Goal: Task Accomplishment & Management: Manage account settings

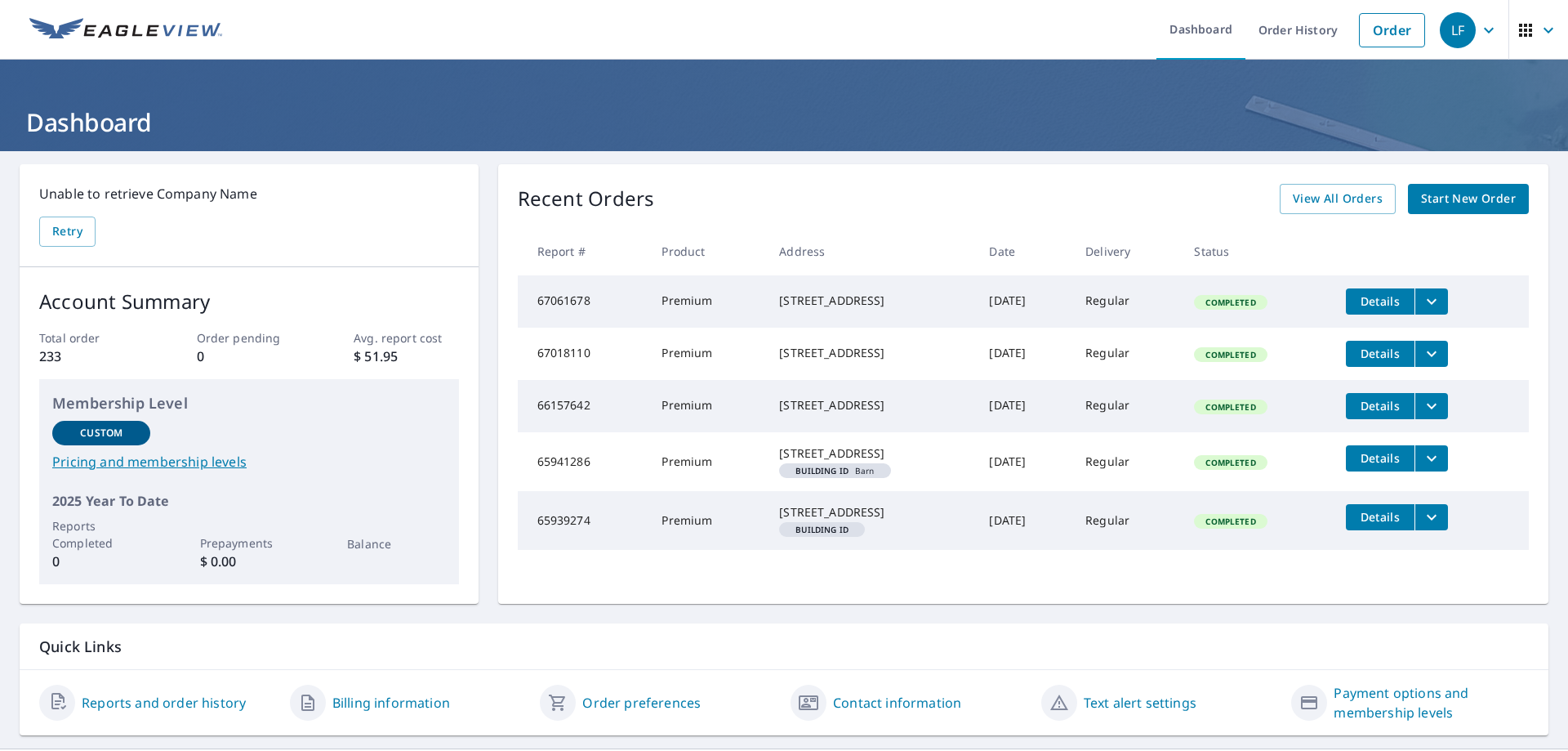
click at [896, 713] on link "Contact information" at bounding box center [898, 703] width 129 height 19
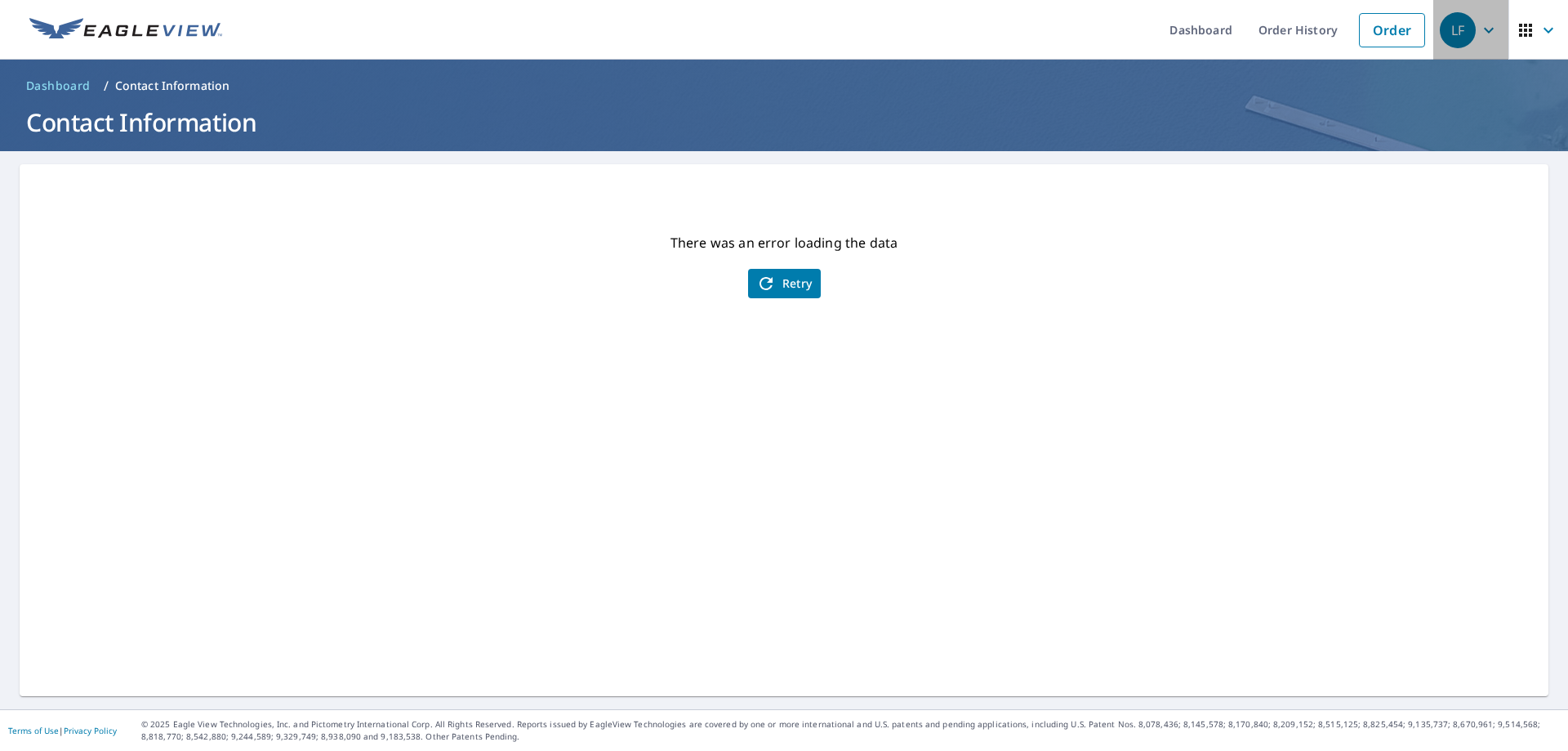
click at [1479, 34] on icon "button" at bounding box center [1489, 29] width 19 height 19
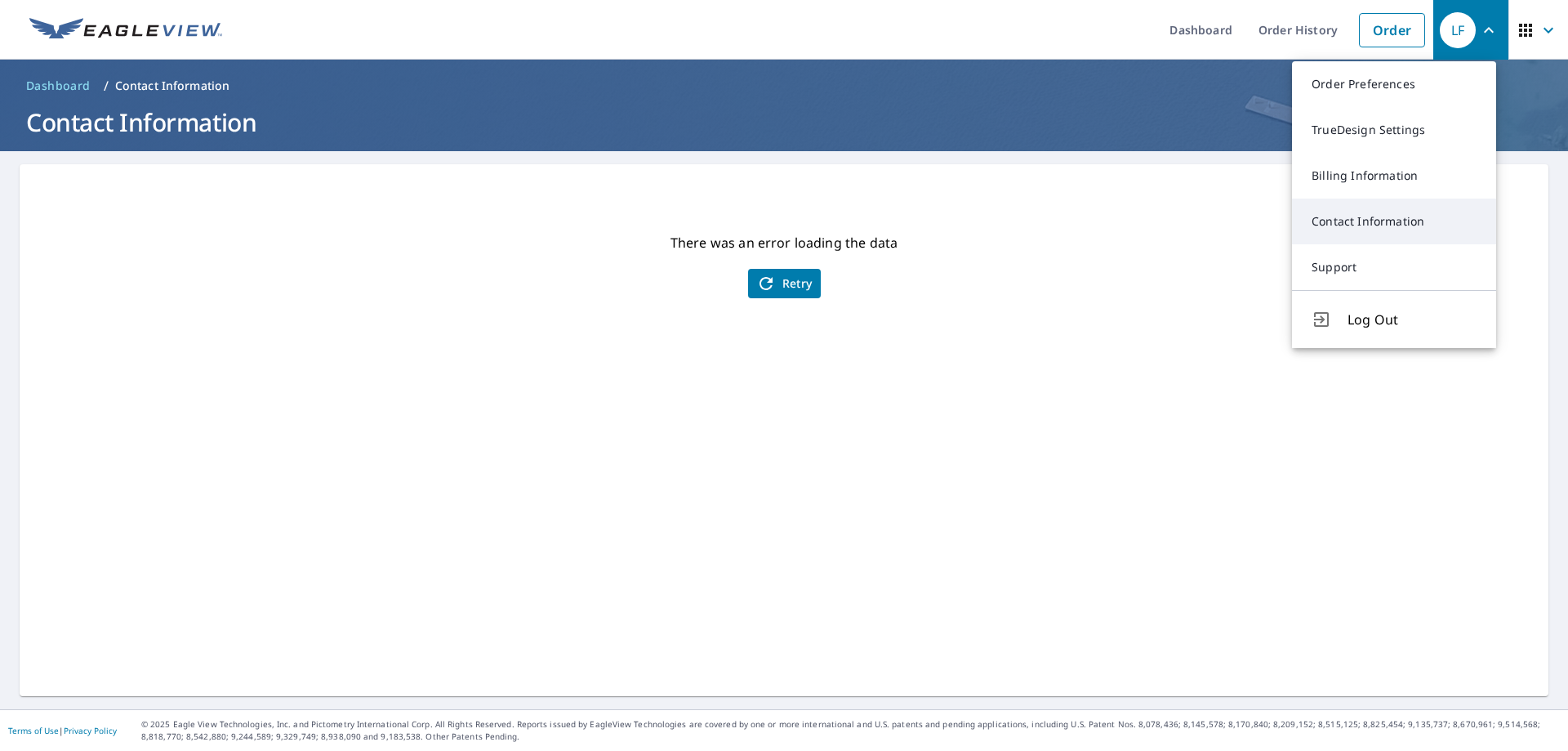
click at [1372, 222] on link "Contact Information" at bounding box center [1394, 221] width 205 height 46
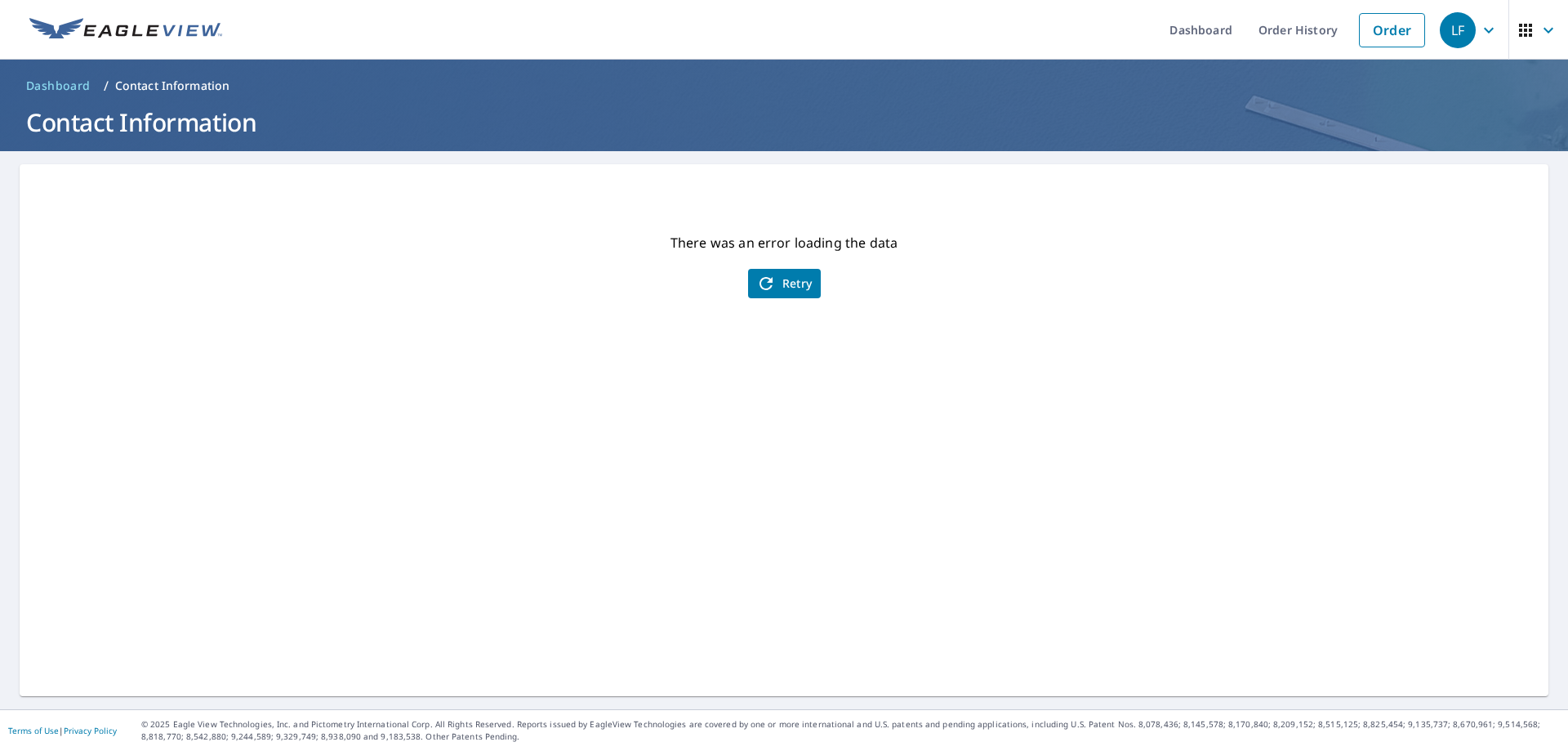
click at [774, 282] on span "Retry" at bounding box center [784, 283] width 56 height 19
click at [789, 283] on span "Retry" at bounding box center [784, 283] width 56 height 19
click at [1539, 32] on icon "button" at bounding box center [1548, 29] width 19 height 19
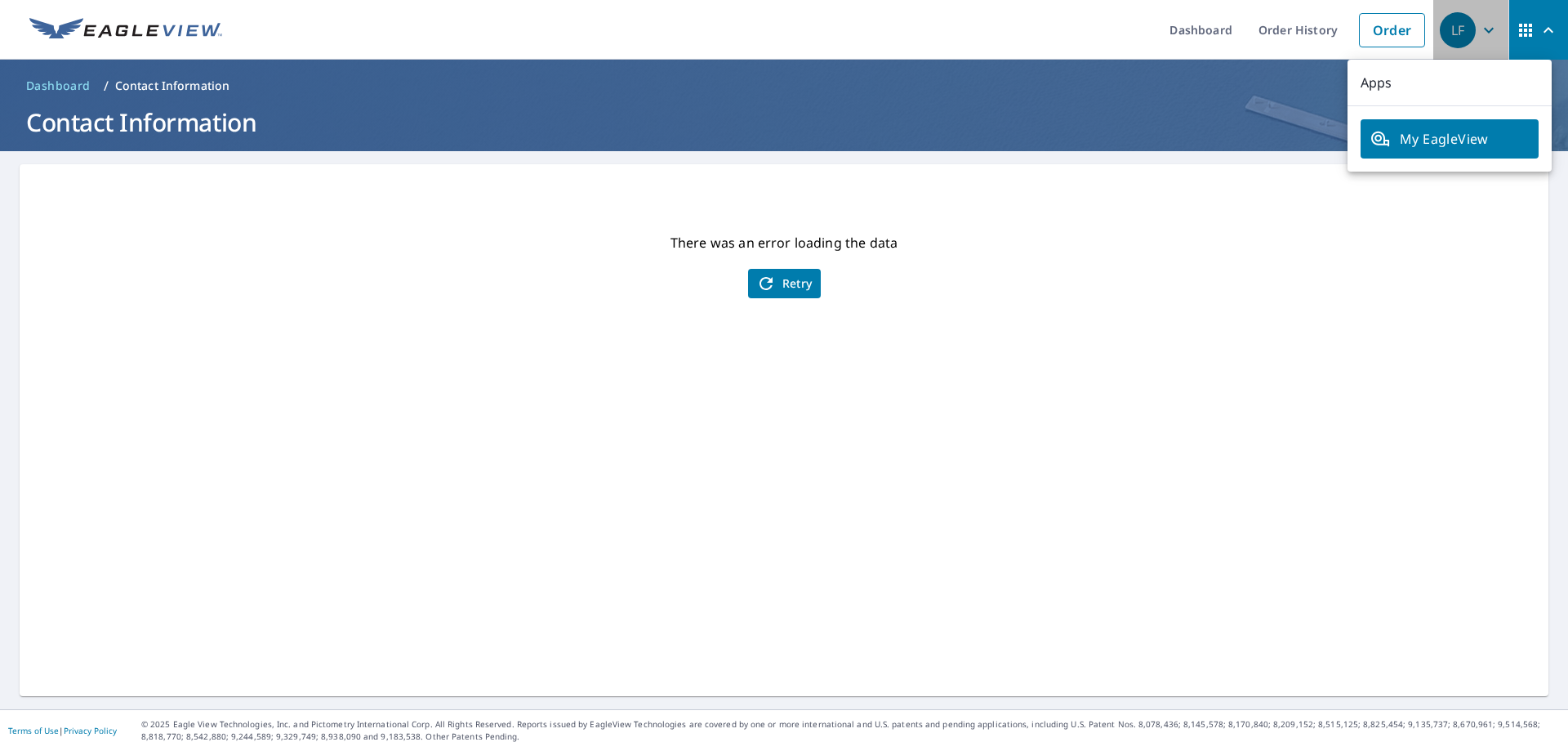
click at [1484, 28] on icon "button" at bounding box center [1489, 29] width 10 height 6
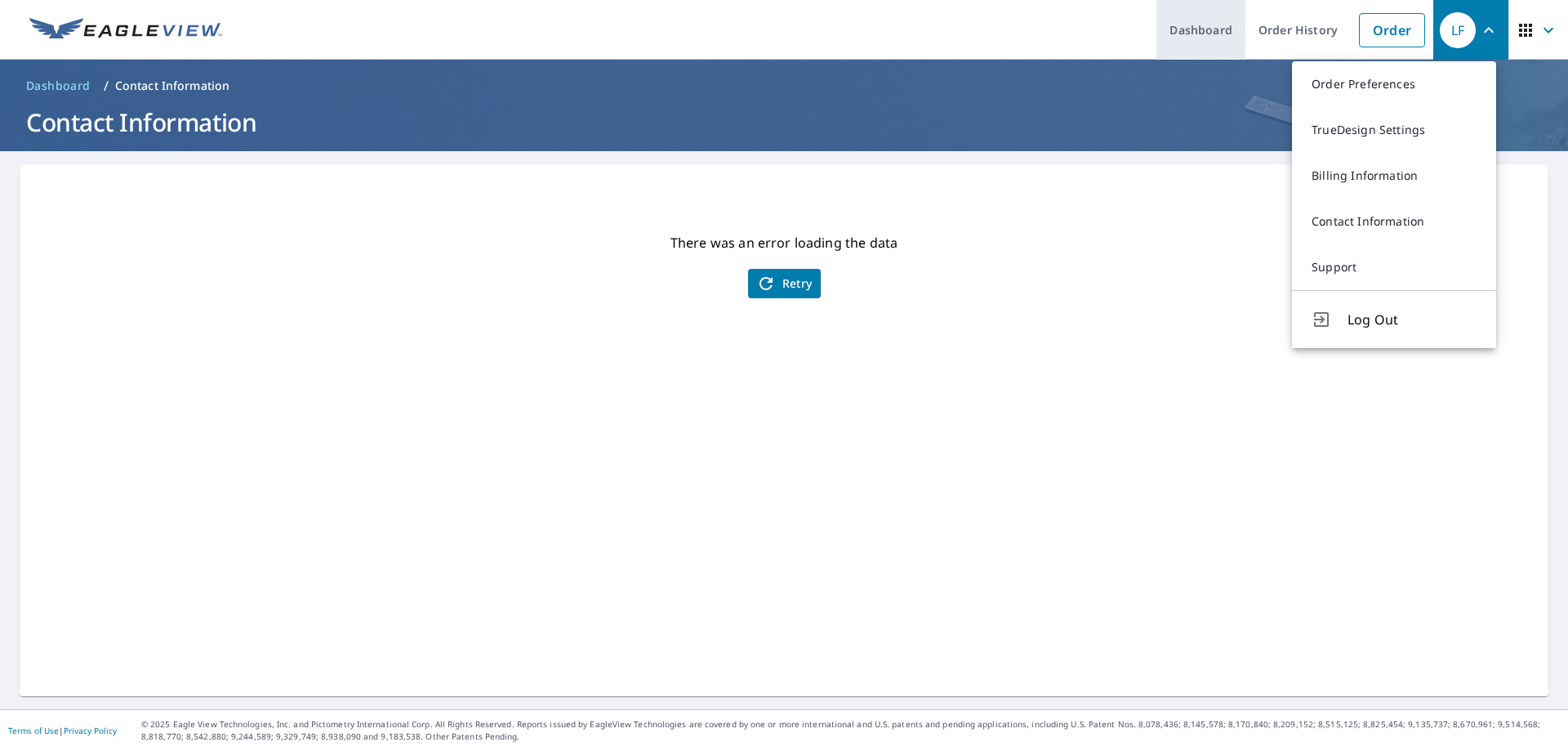
click at [1200, 41] on link "Dashboard" at bounding box center [1201, 29] width 89 height 59
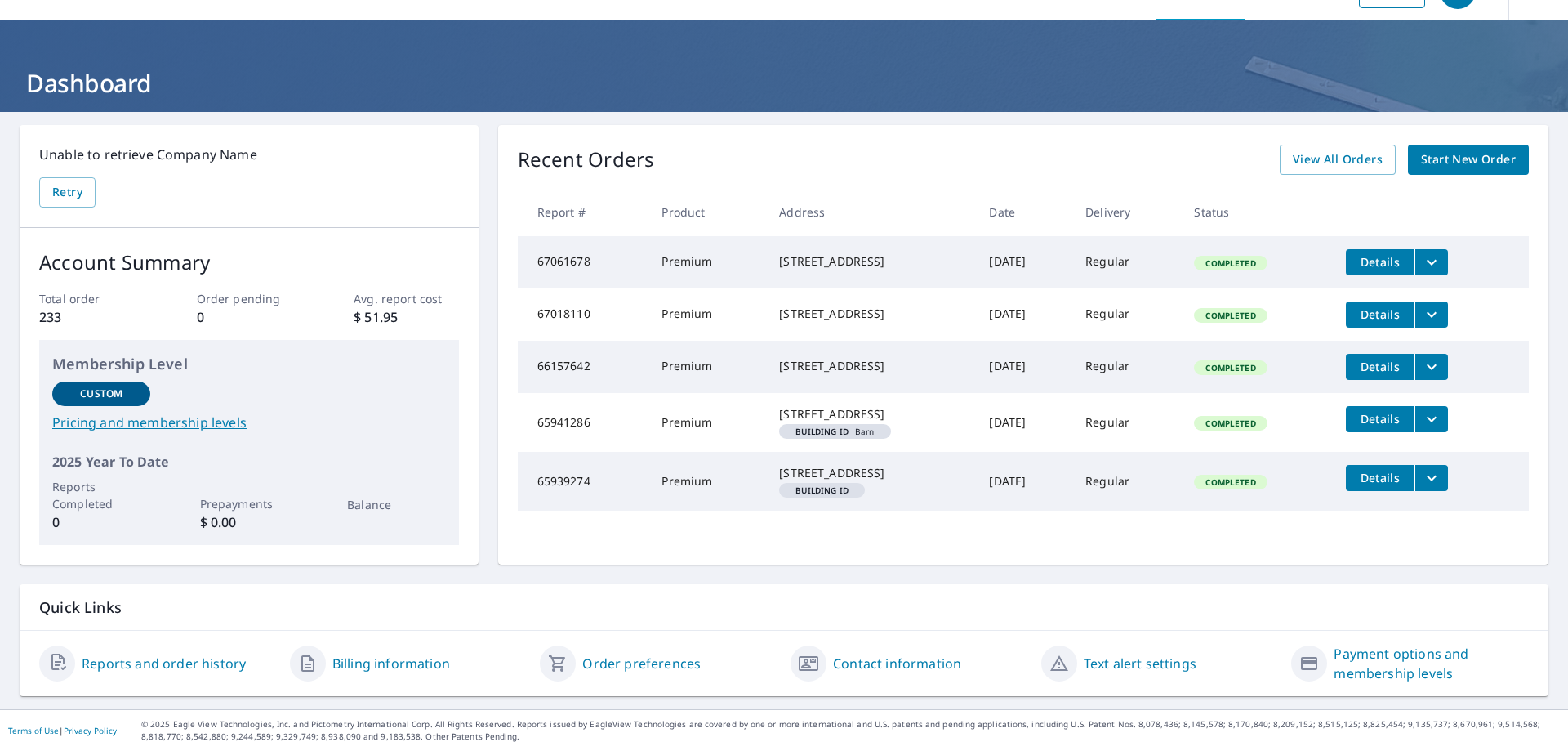
scroll to position [58, 0]
click at [917, 664] on link "Contact information" at bounding box center [898, 663] width 129 height 19
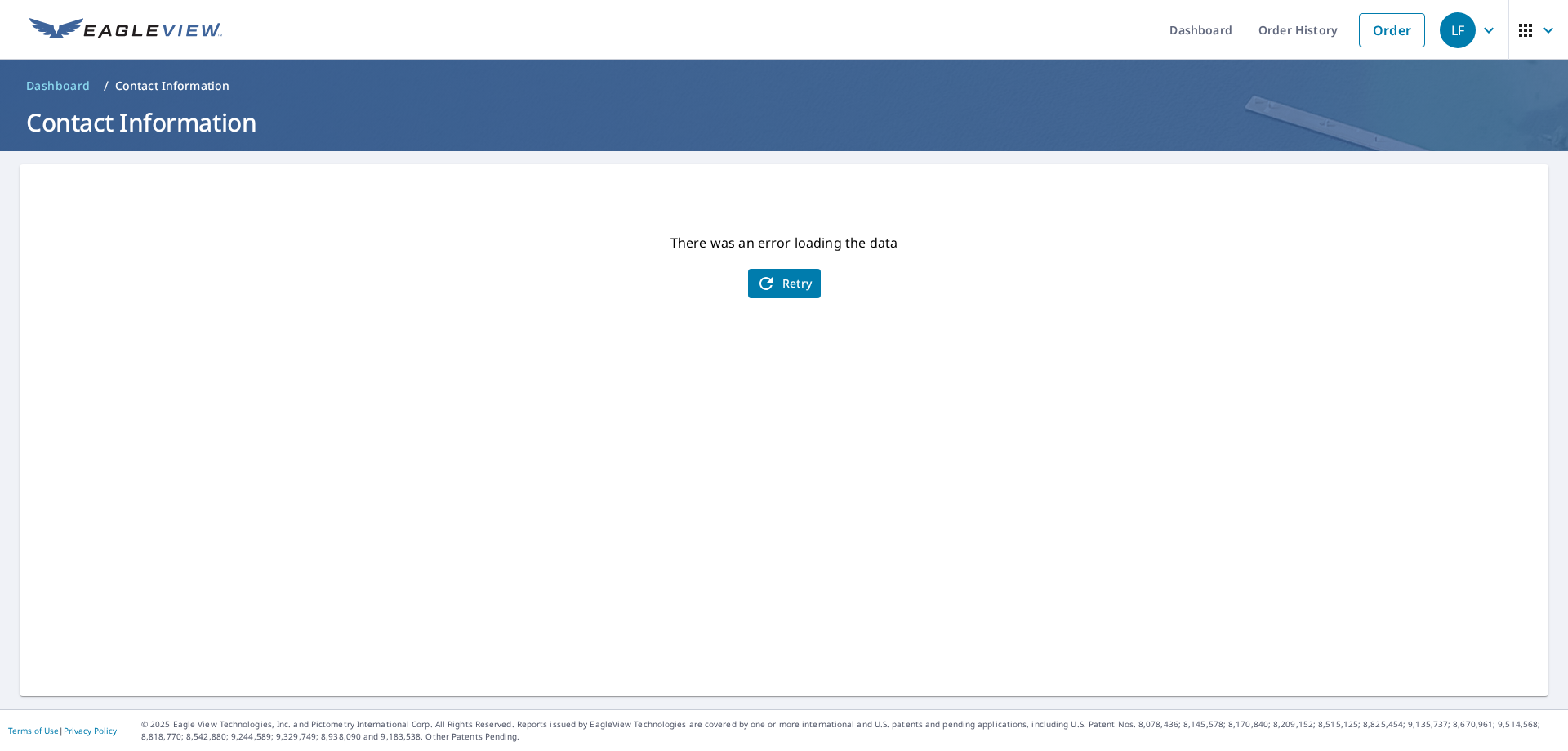
click at [1541, 30] on icon "button" at bounding box center [1548, 29] width 19 height 19
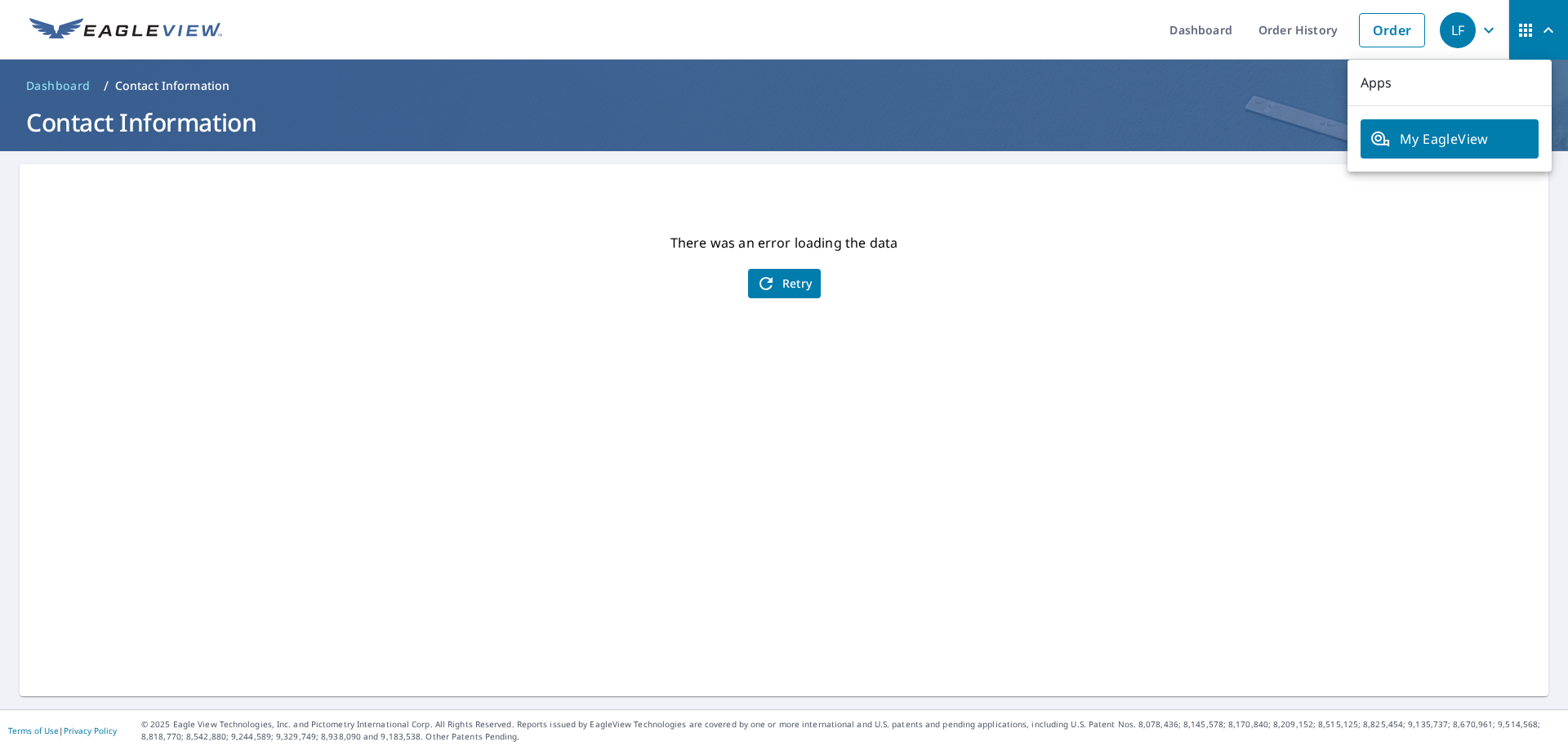
click at [1479, 34] on icon "button" at bounding box center [1489, 29] width 19 height 19
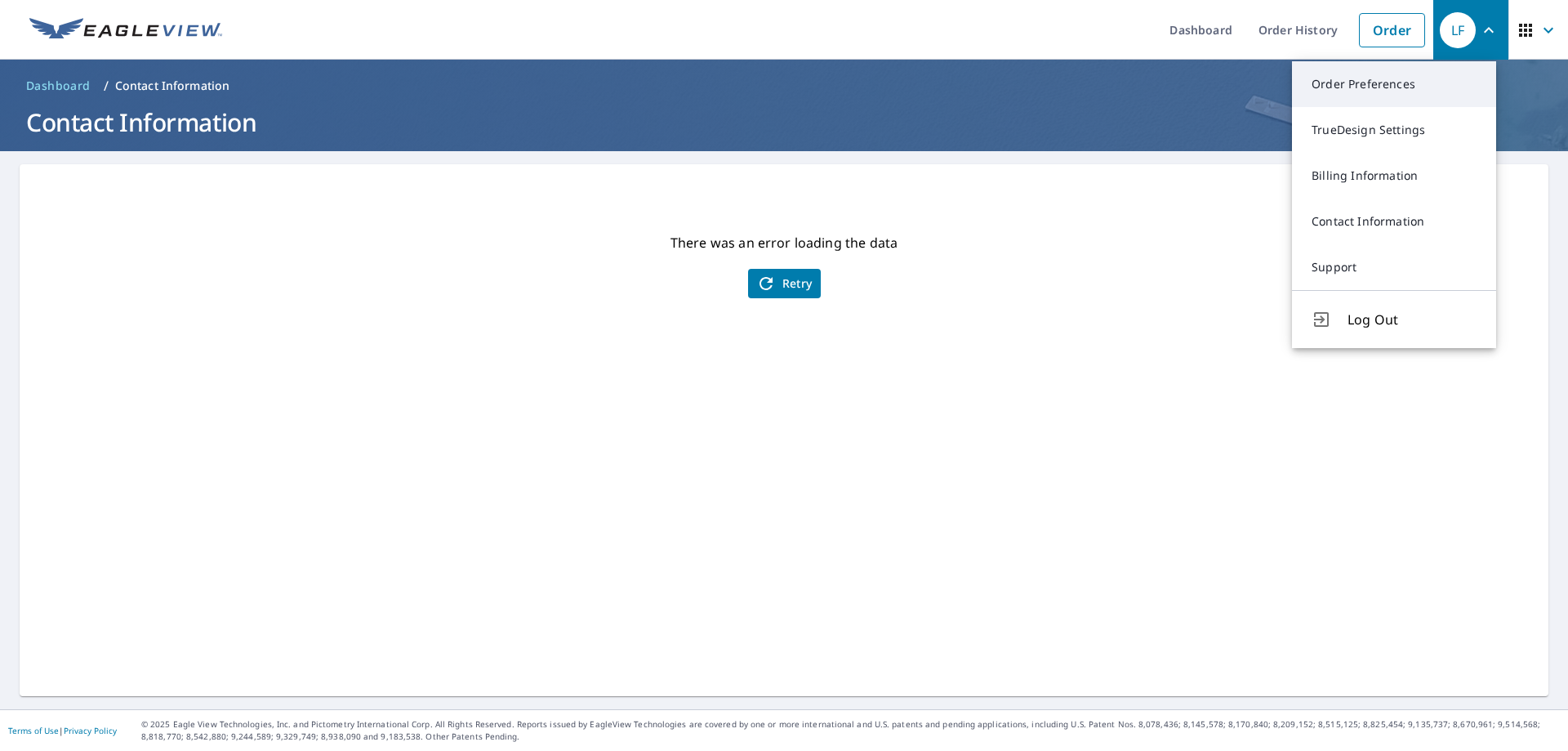
click at [1391, 80] on link "Order Preferences" at bounding box center [1394, 84] width 205 height 46
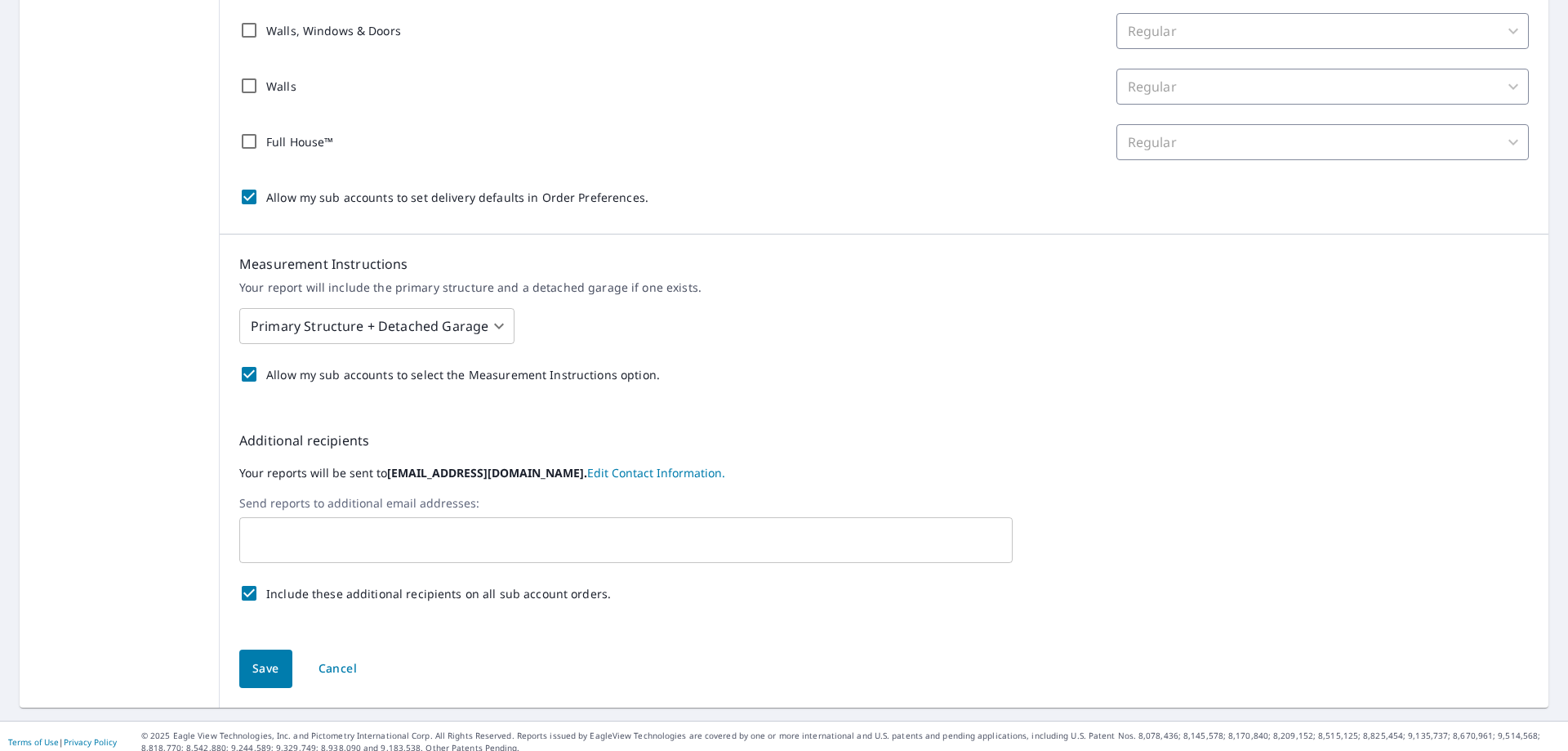
scroll to position [474, 0]
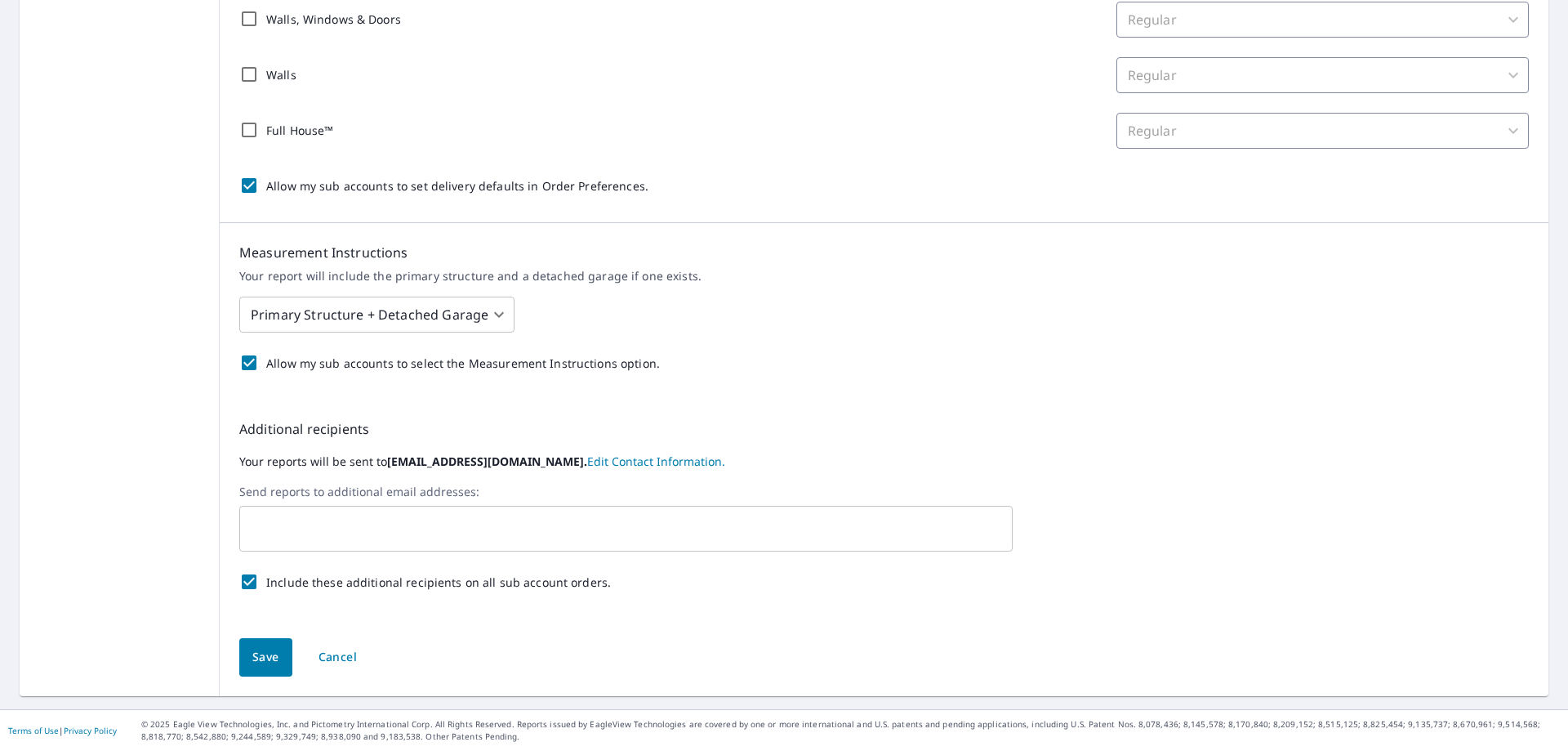
click at [699, 464] on link "Edit Contact Information." at bounding box center [655, 461] width 138 height 16
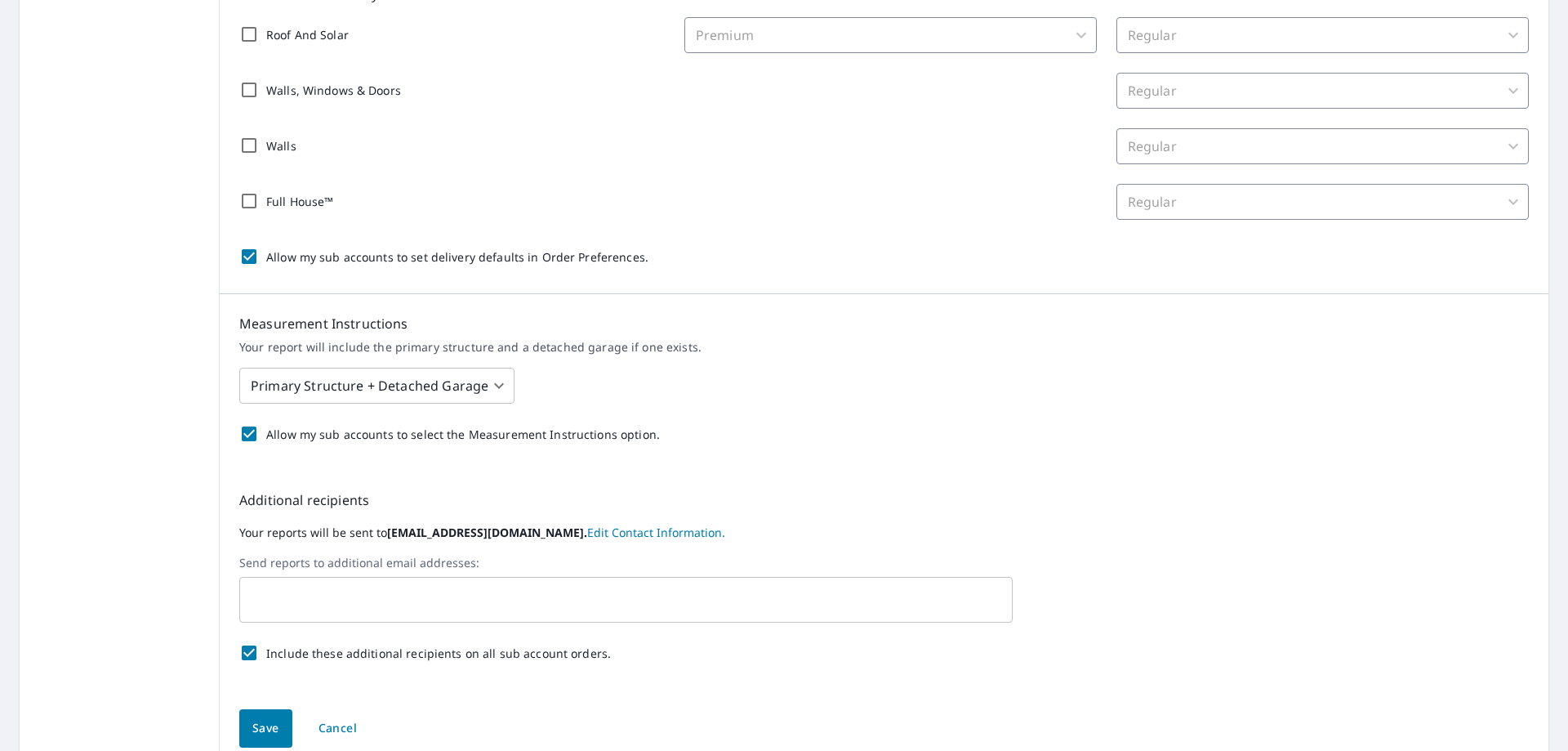
scroll to position [411, 0]
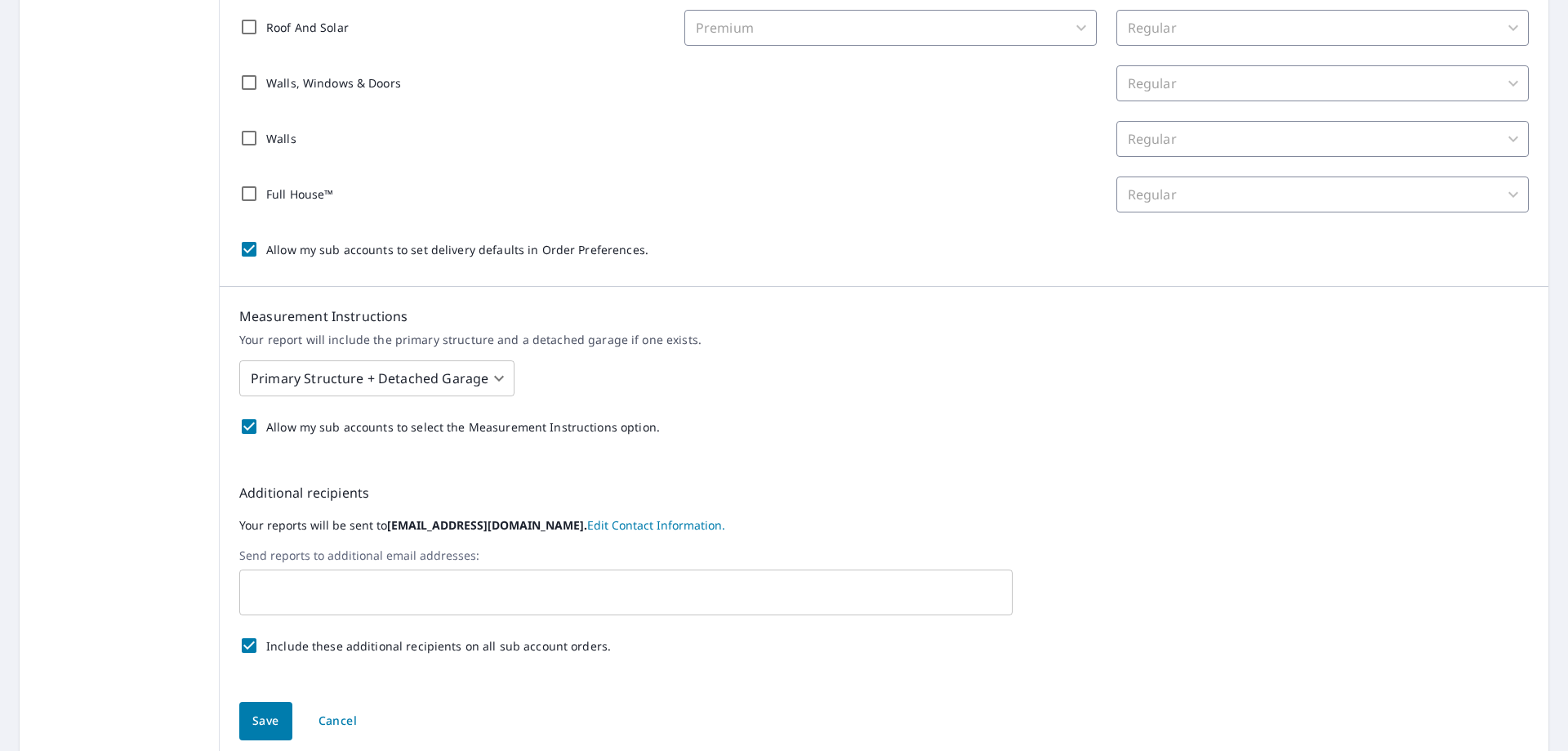
click at [469, 582] on input "text" at bounding box center [613, 592] width 734 height 31
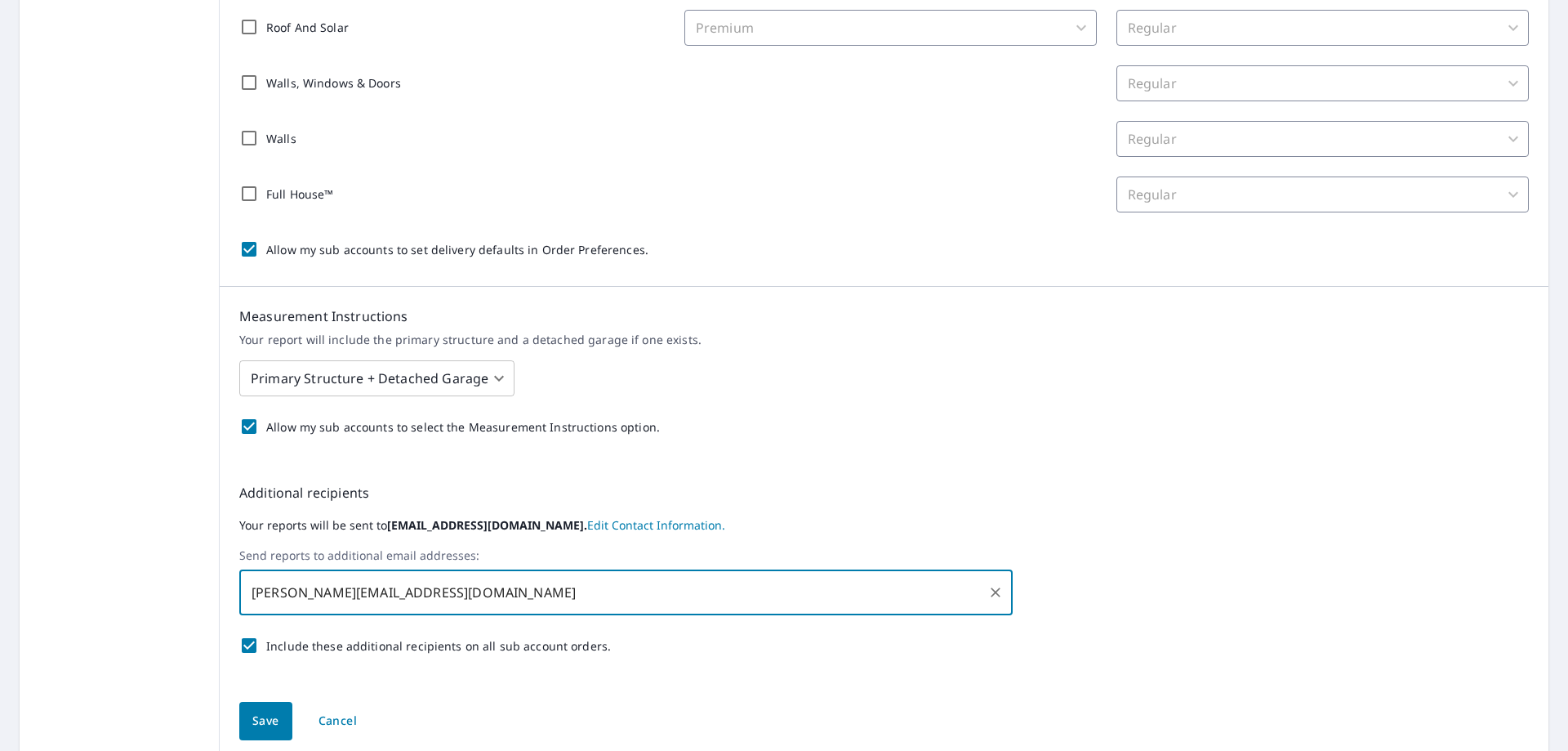
type input "[PERSON_NAME][EMAIL_ADDRESS][DOMAIN_NAME]"
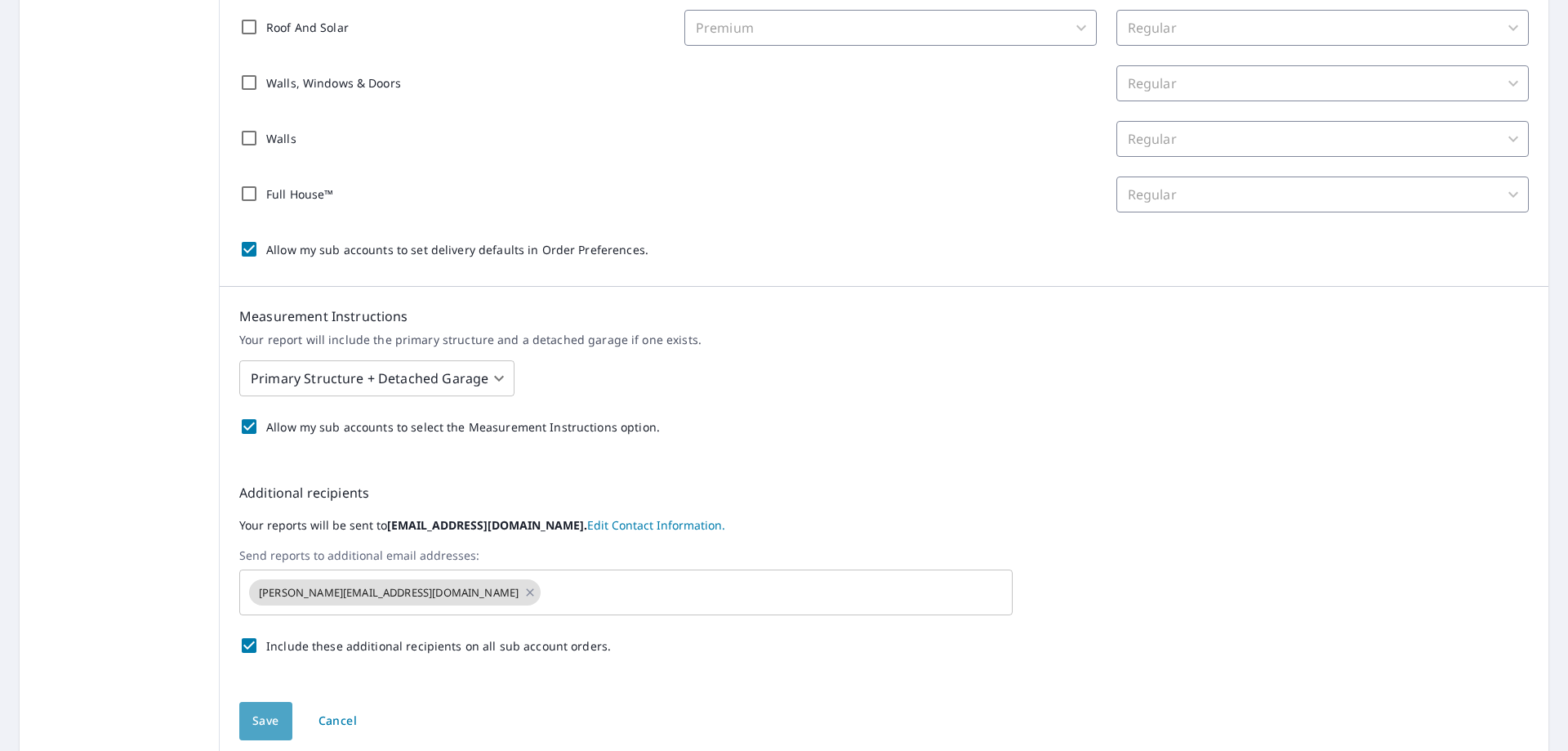
click at [262, 726] on span "Save" at bounding box center [266, 721] width 27 height 20
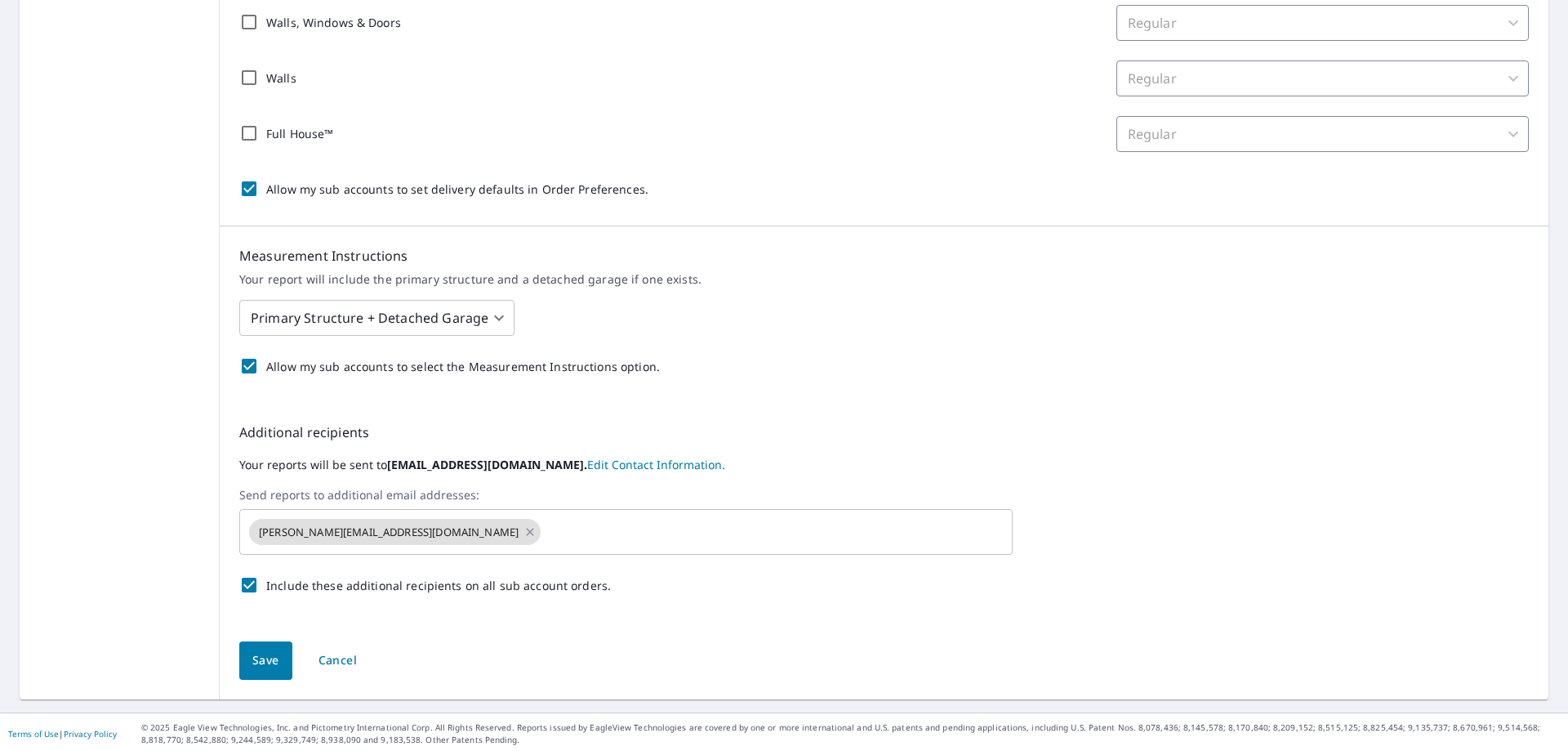
scroll to position [516, 0]
click at [612, 463] on link "Edit Contact Information." at bounding box center [655, 461] width 138 height 16
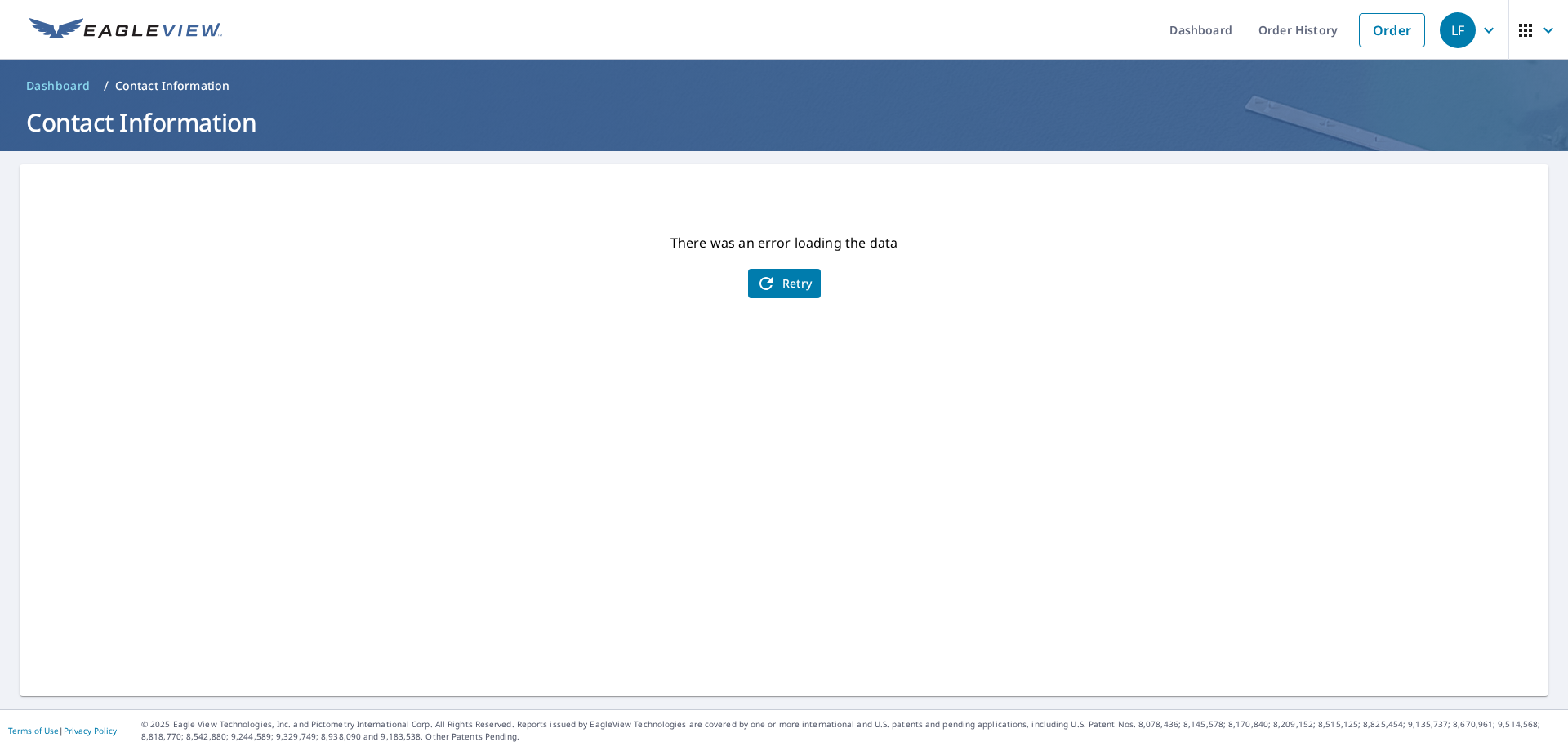
click at [783, 284] on span "Retry" at bounding box center [784, 283] width 56 height 19
click at [1484, 29] on icon "button" at bounding box center [1489, 29] width 10 height 6
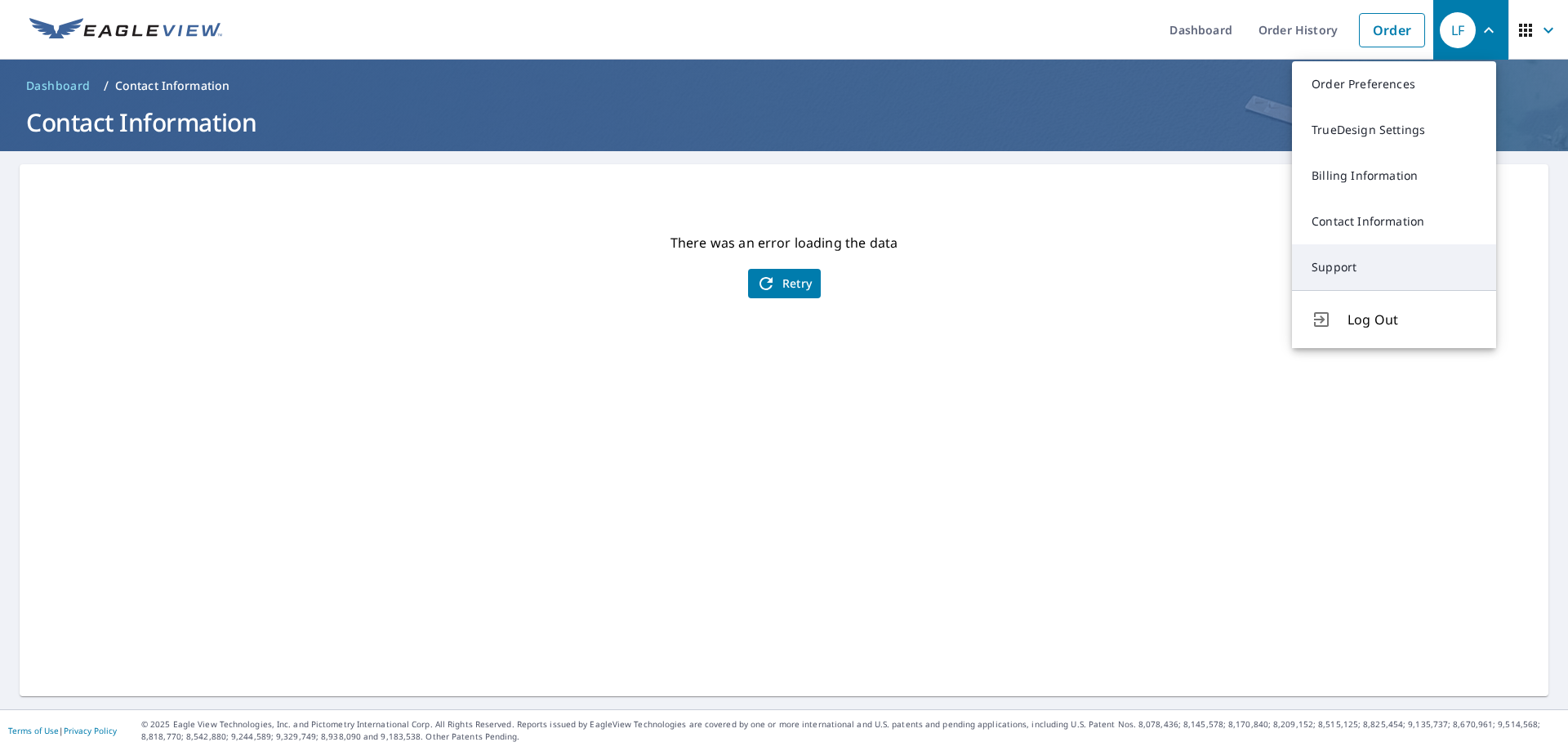
click at [1349, 265] on link "Support" at bounding box center [1394, 266] width 205 height 46
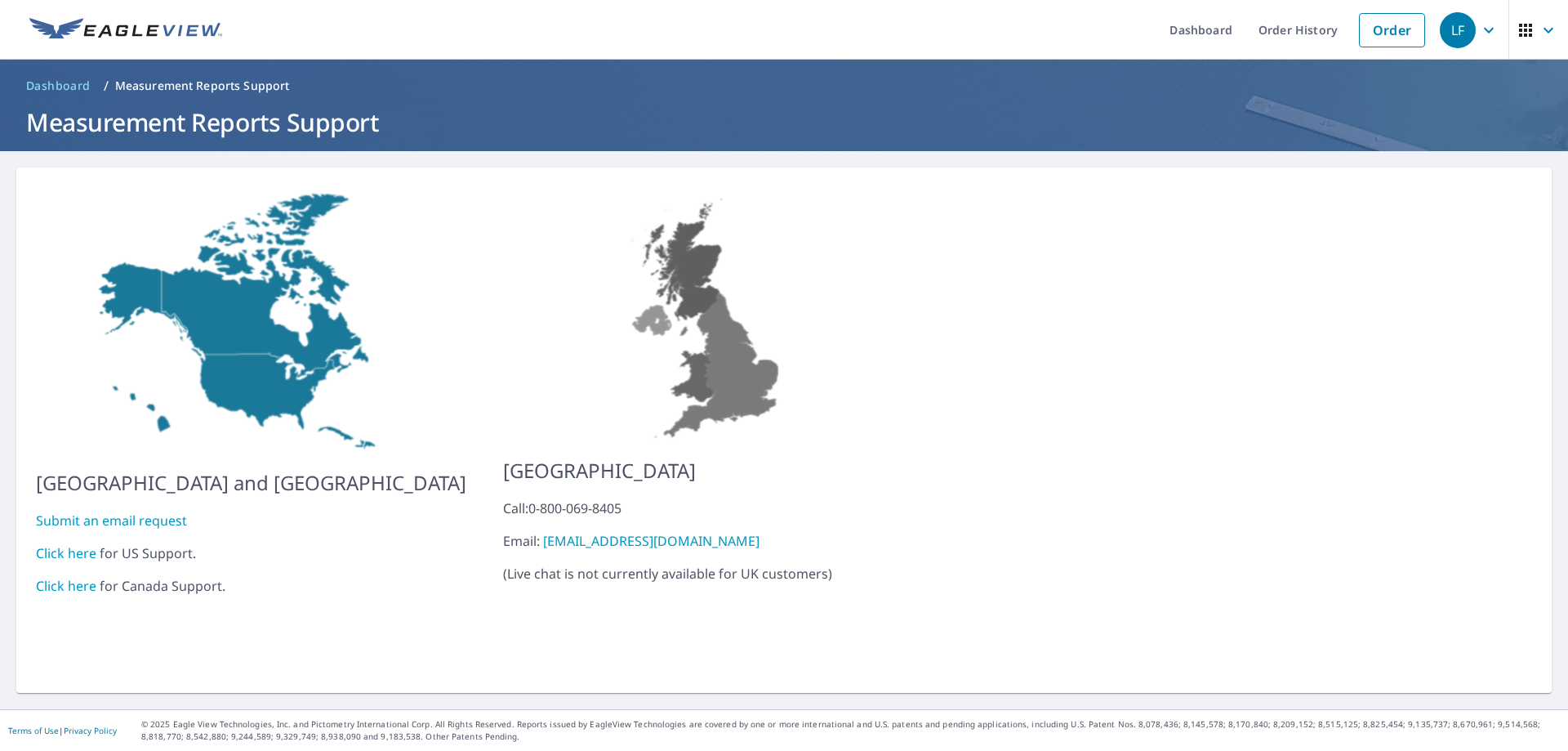
click at [63, 545] on link "Click here" at bounding box center [66, 554] width 60 height 18
click at [165, 511] on link "Submit an email request" at bounding box center [111, 520] width 151 height 18
